Goal: Task Accomplishment & Management: Manage account settings

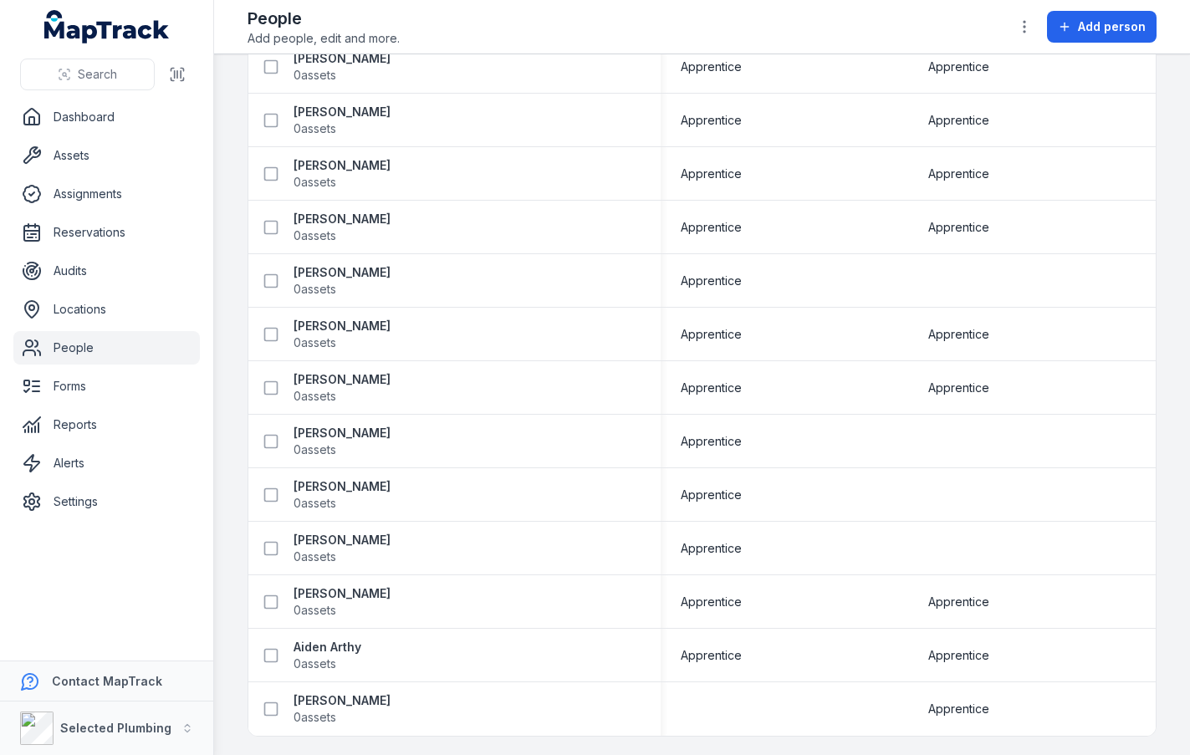
scroll to position [3661, 0]
click at [727, 696] on td at bounding box center [785, 708] width 248 height 54
click at [375, 698] on strong "[PERSON_NAME]" at bounding box center [342, 699] width 97 height 17
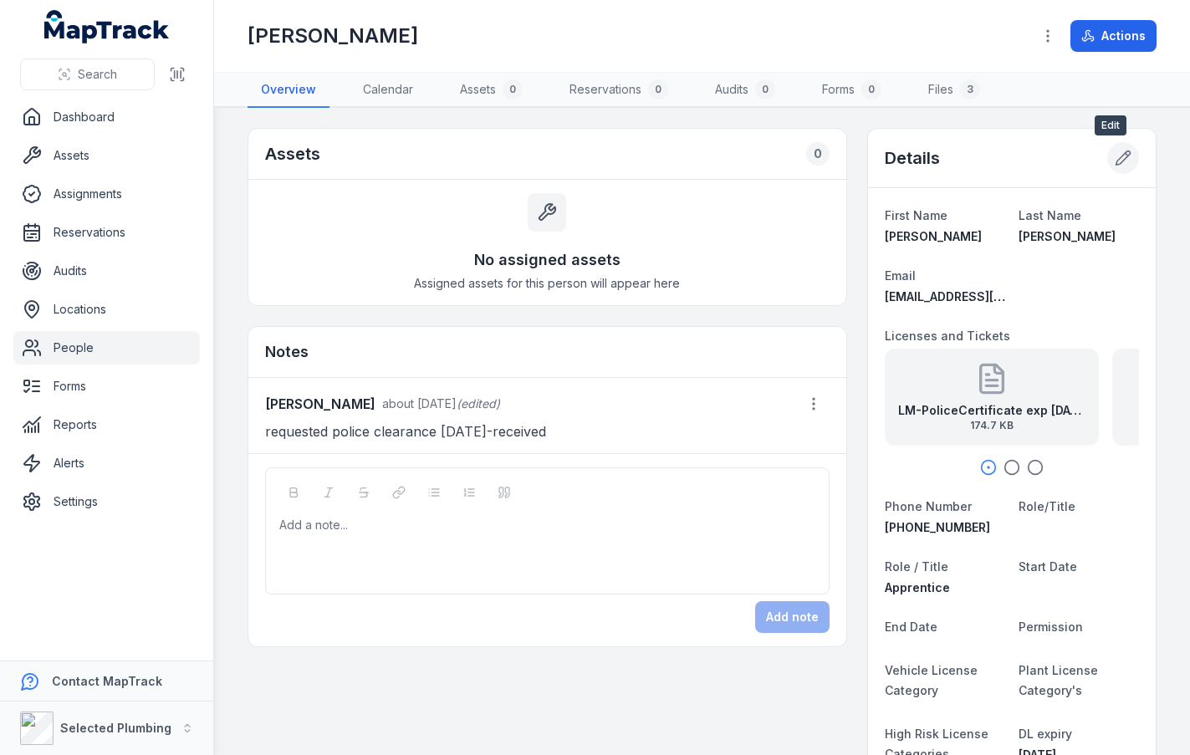
click at [1107, 161] on button at bounding box center [1123, 158] width 32 height 32
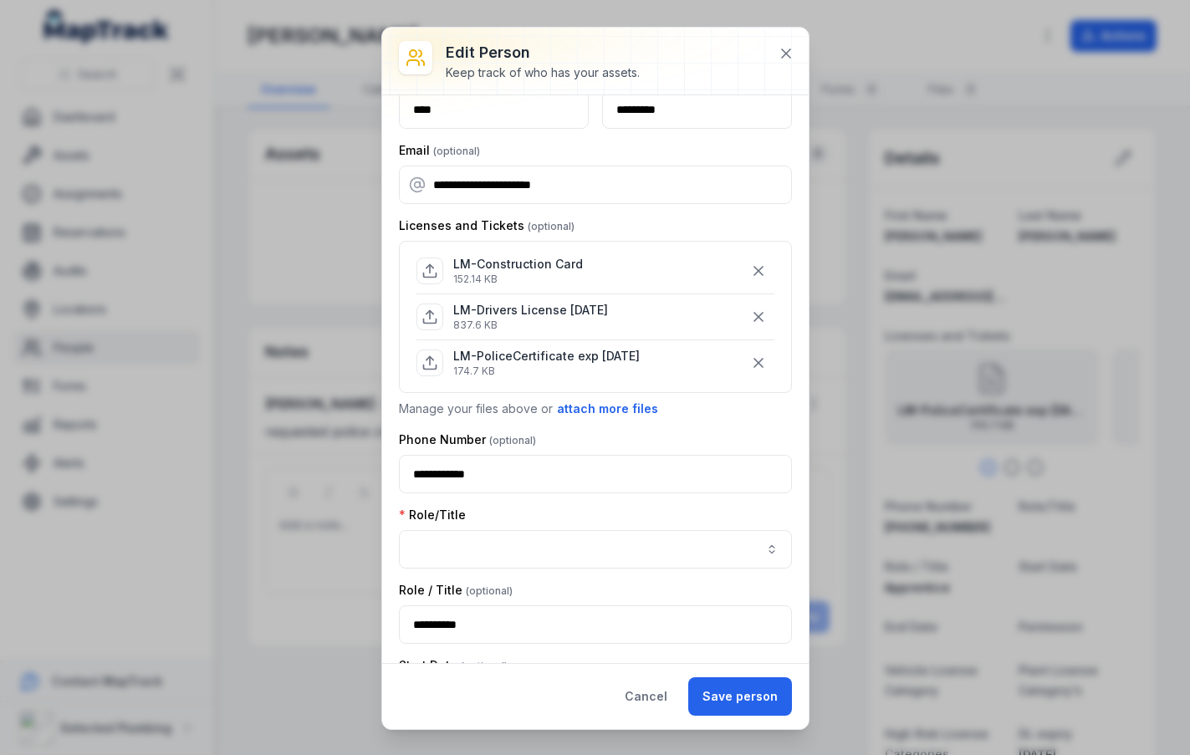
scroll to position [84, 0]
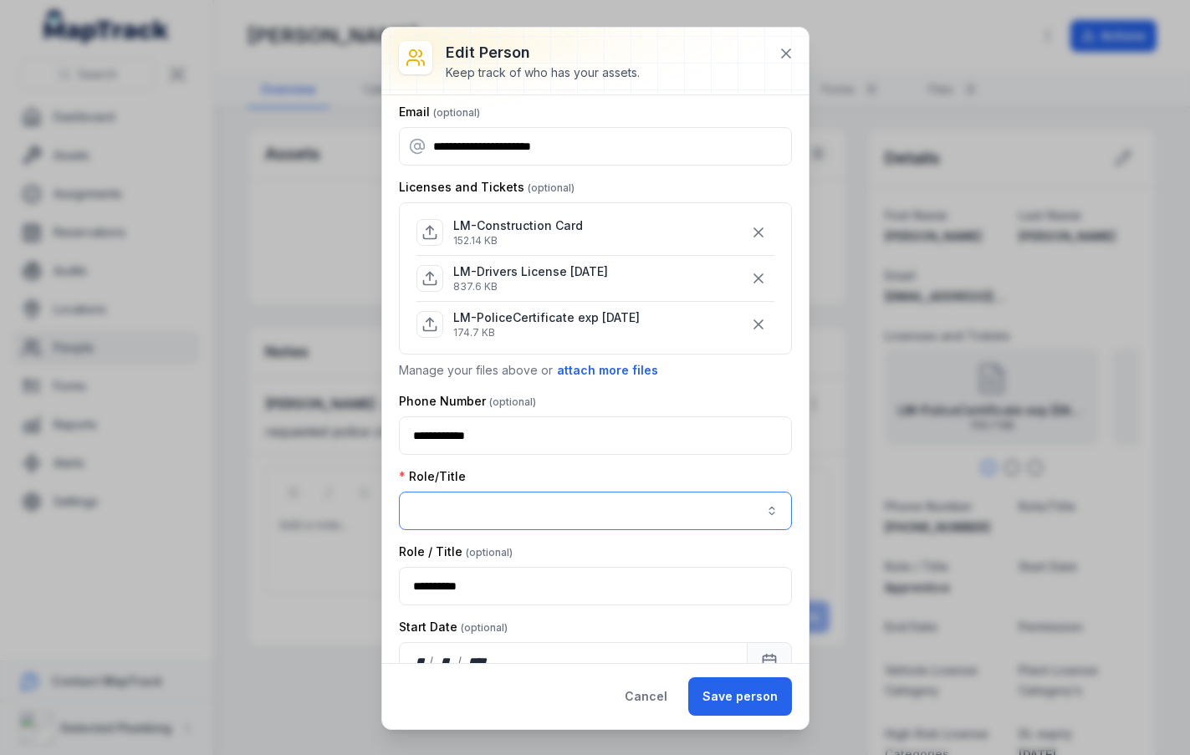
click at [681, 508] on button "button" at bounding box center [595, 511] width 393 height 38
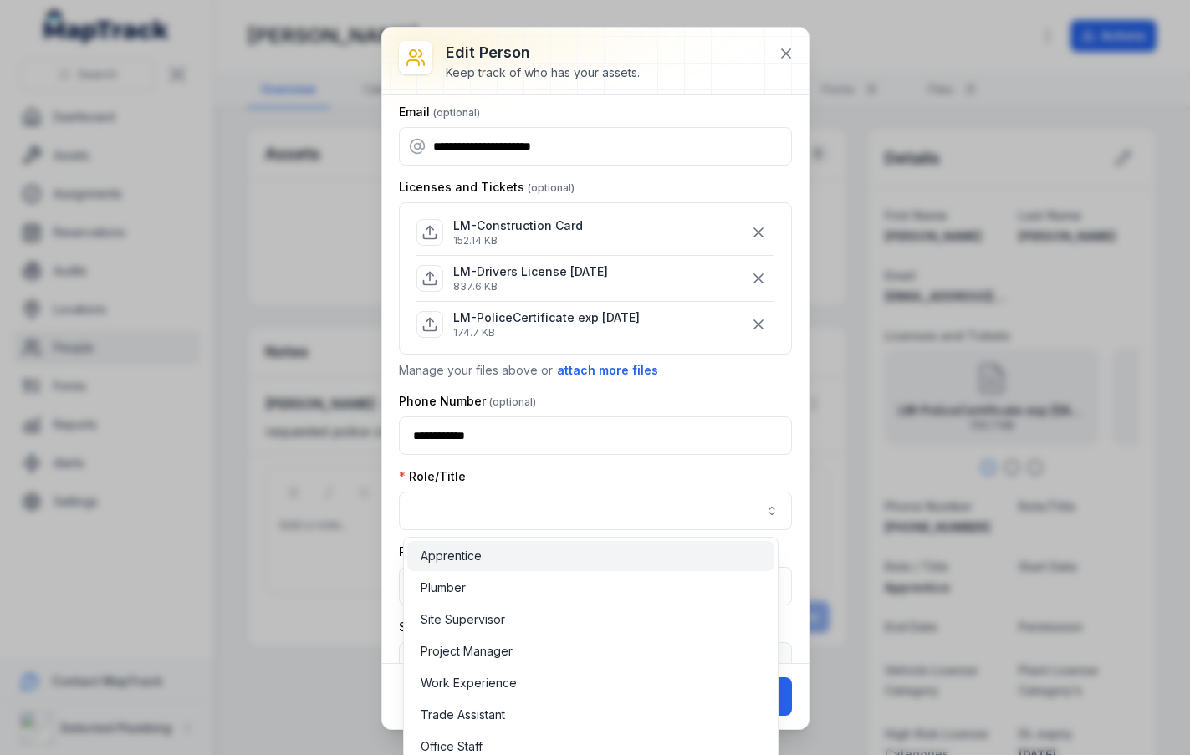
click at [660, 549] on div "Apprentice" at bounding box center [591, 556] width 340 height 17
click at [781, 535] on div "**********" at bounding box center [595, 379] width 427 height 568
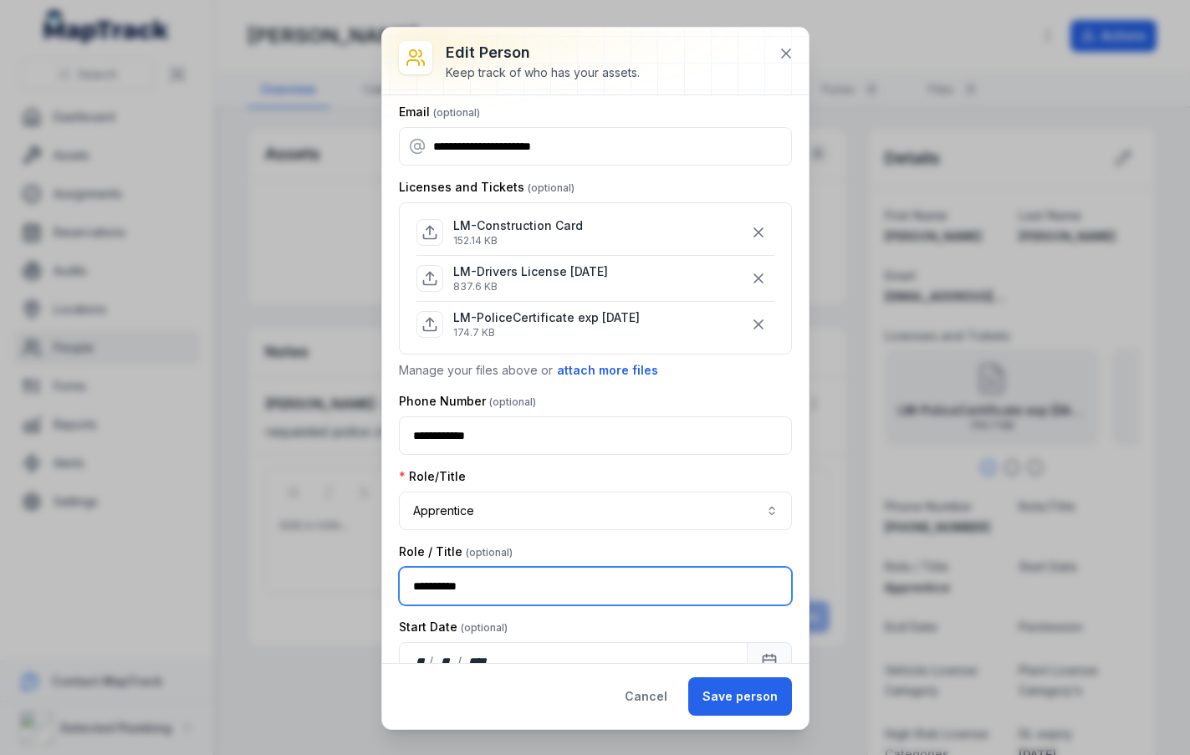
click at [676, 589] on input "**********" at bounding box center [595, 586] width 393 height 38
type input "*"
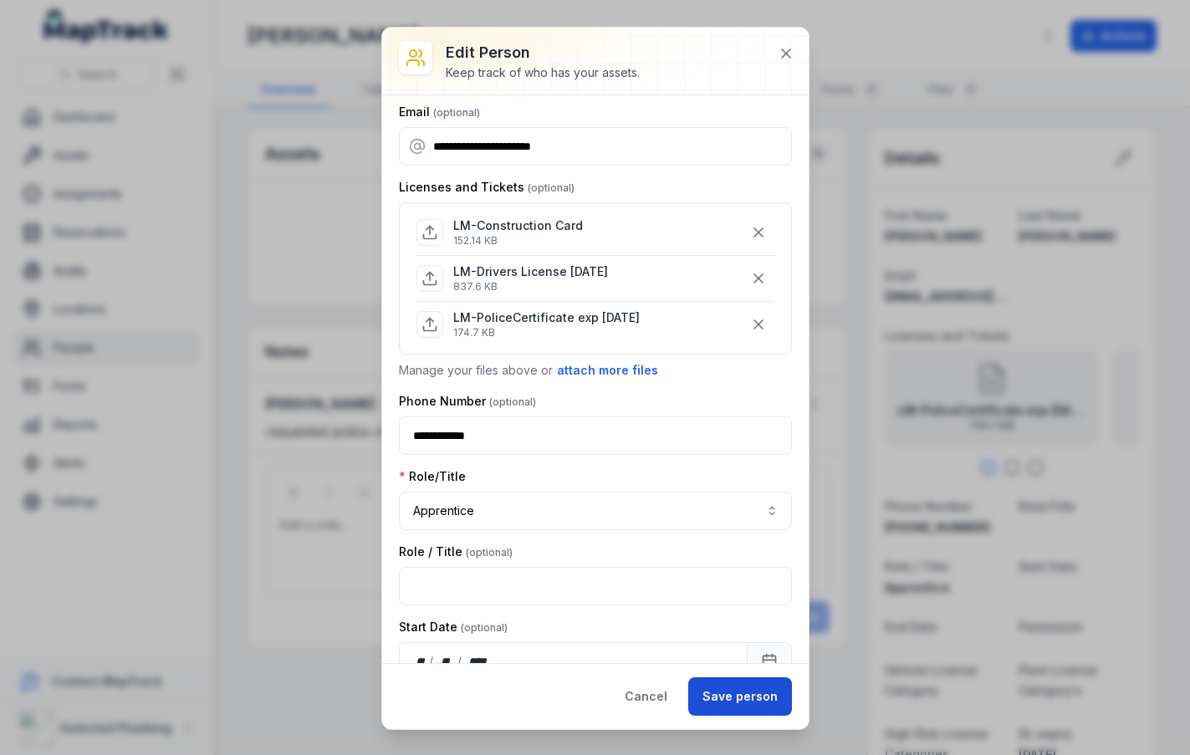
click at [728, 697] on button "Save person" at bounding box center [740, 696] width 104 height 38
